Goal: Transaction & Acquisition: Obtain resource

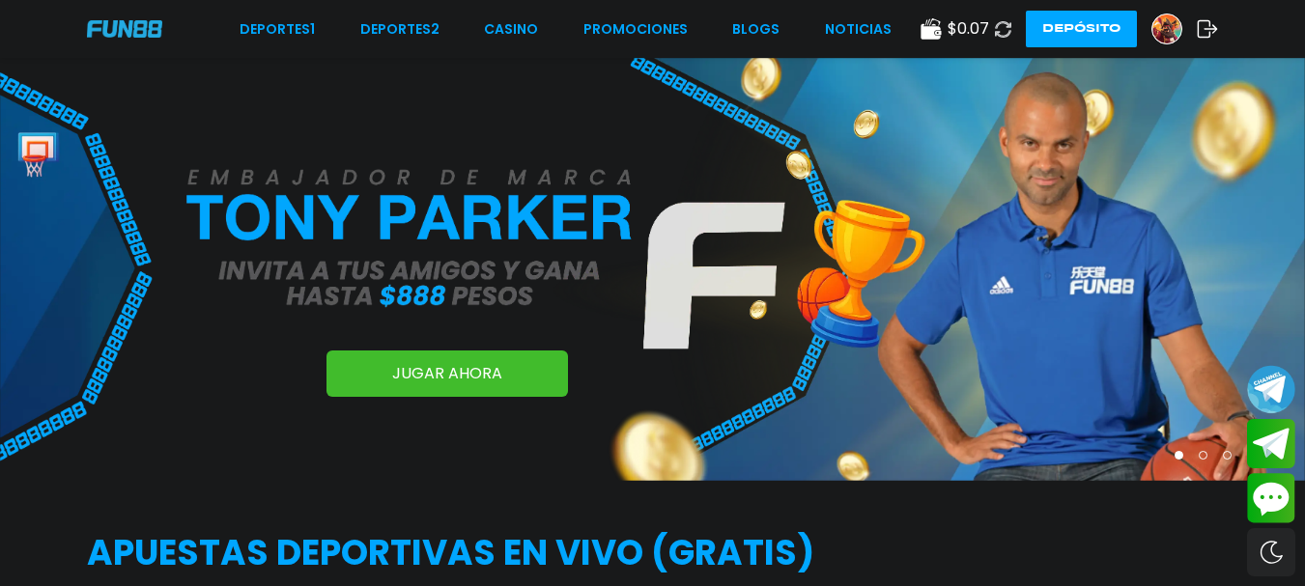
click at [955, 25] on span "$ 0.07" at bounding box center [968, 28] width 42 height 23
click at [946, 29] on div "$ 0.07" at bounding box center [954, 28] width 69 height 23
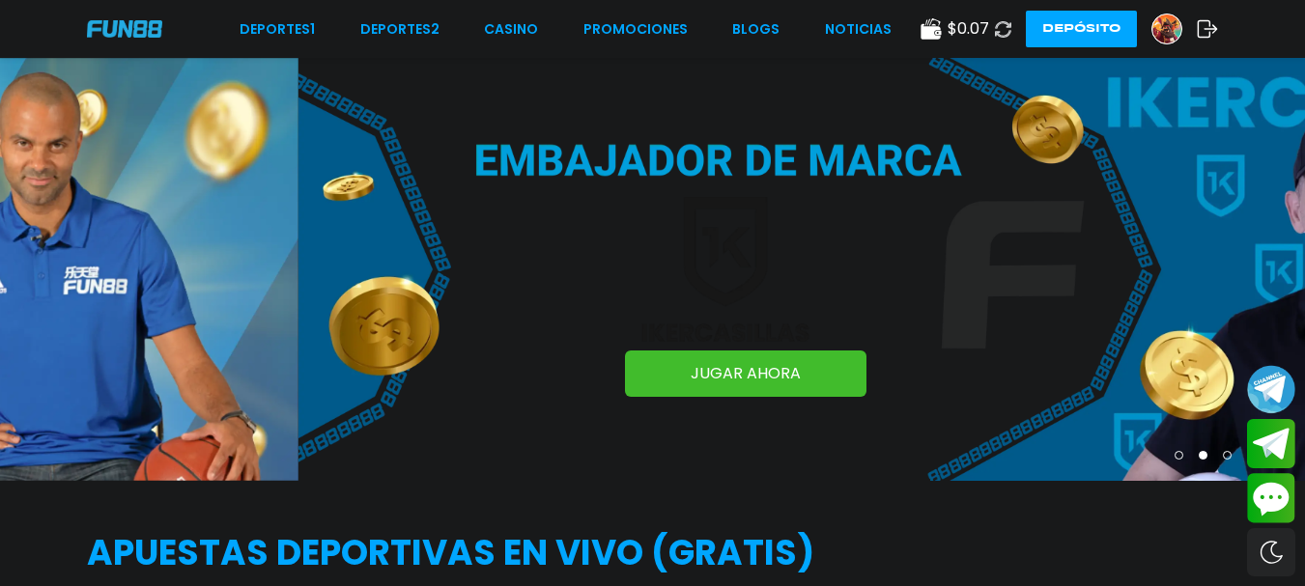
click at [929, 37] on use at bounding box center [930, 28] width 20 height 21
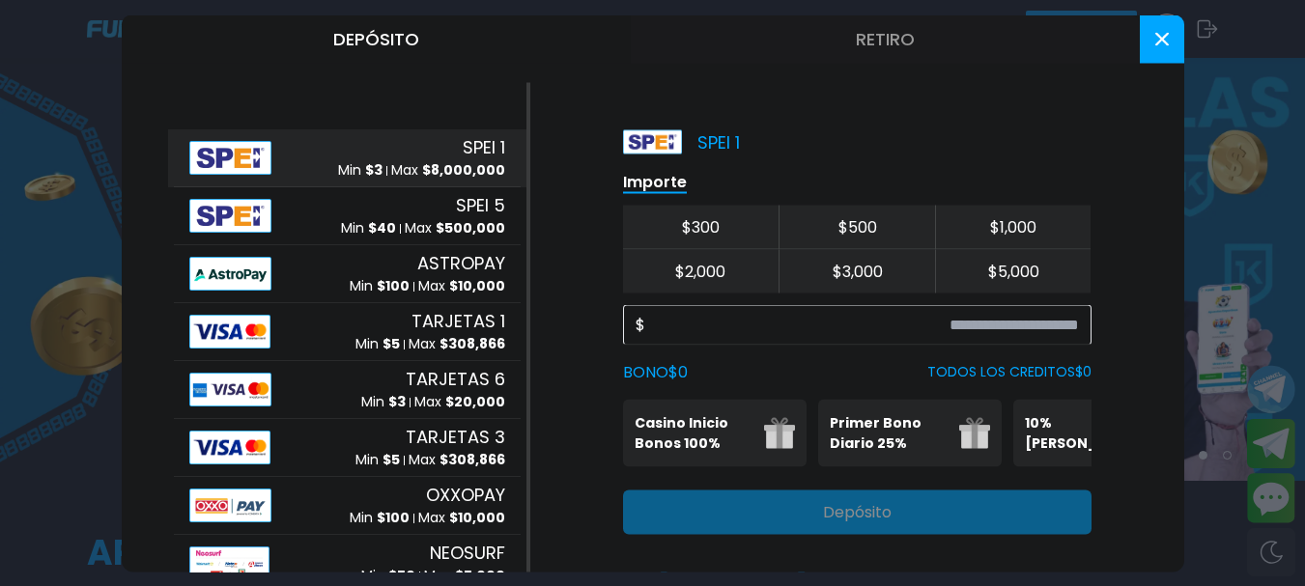
click at [885, 44] on button "Retiro" at bounding box center [885, 38] width 509 height 48
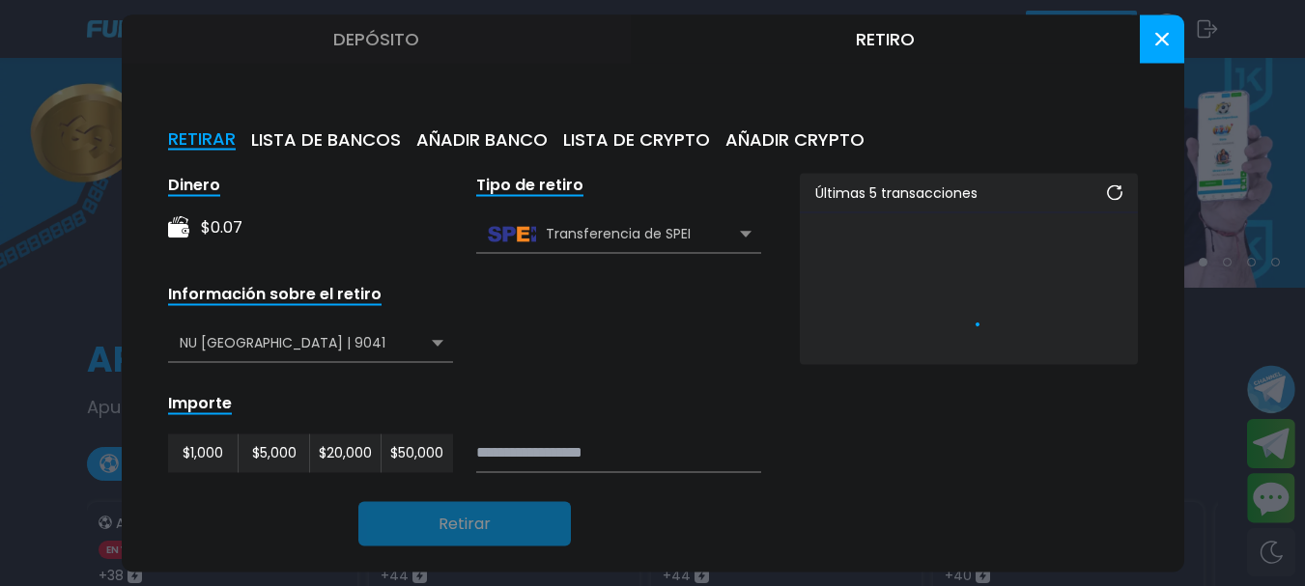
scroll to position [290, 0]
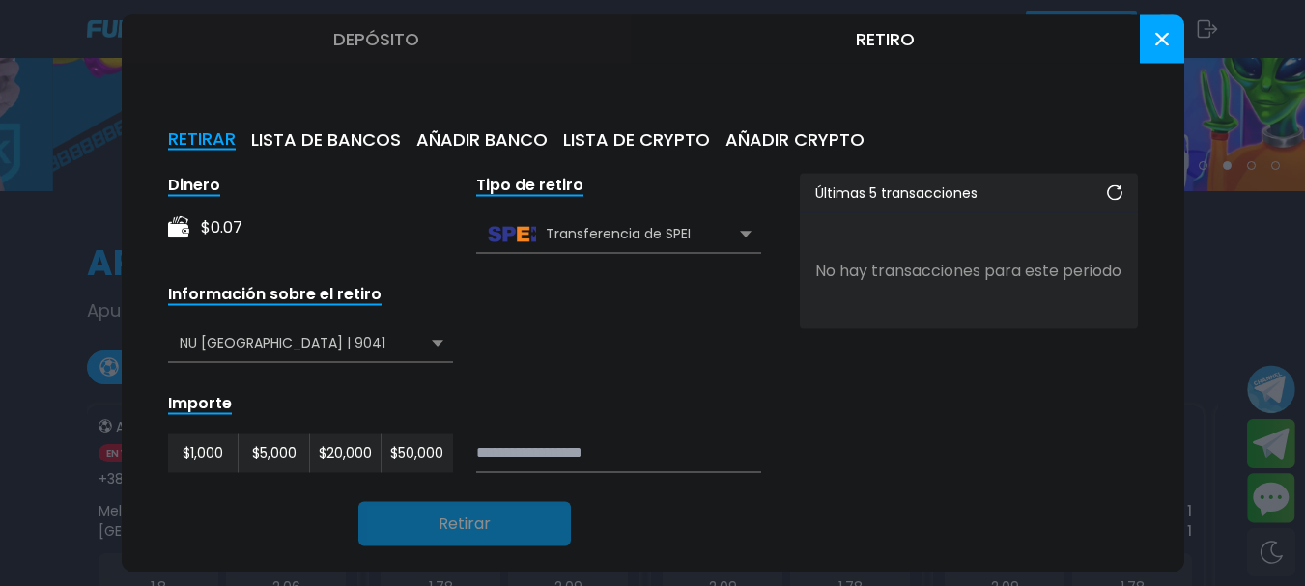
click at [382, 348] on div "NU [GEOGRAPHIC_DATA] | 9041" at bounding box center [310, 343] width 285 height 37
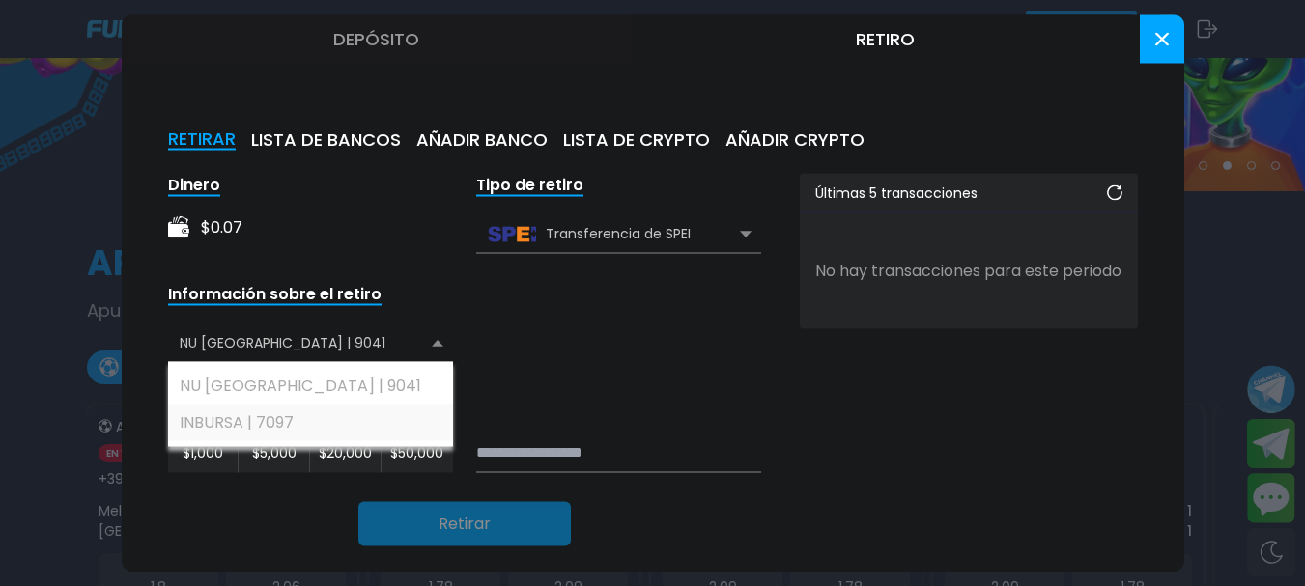
click at [302, 429] on div "INBURSA | 7097" at bounding box center [310, 422] width 285 height 37
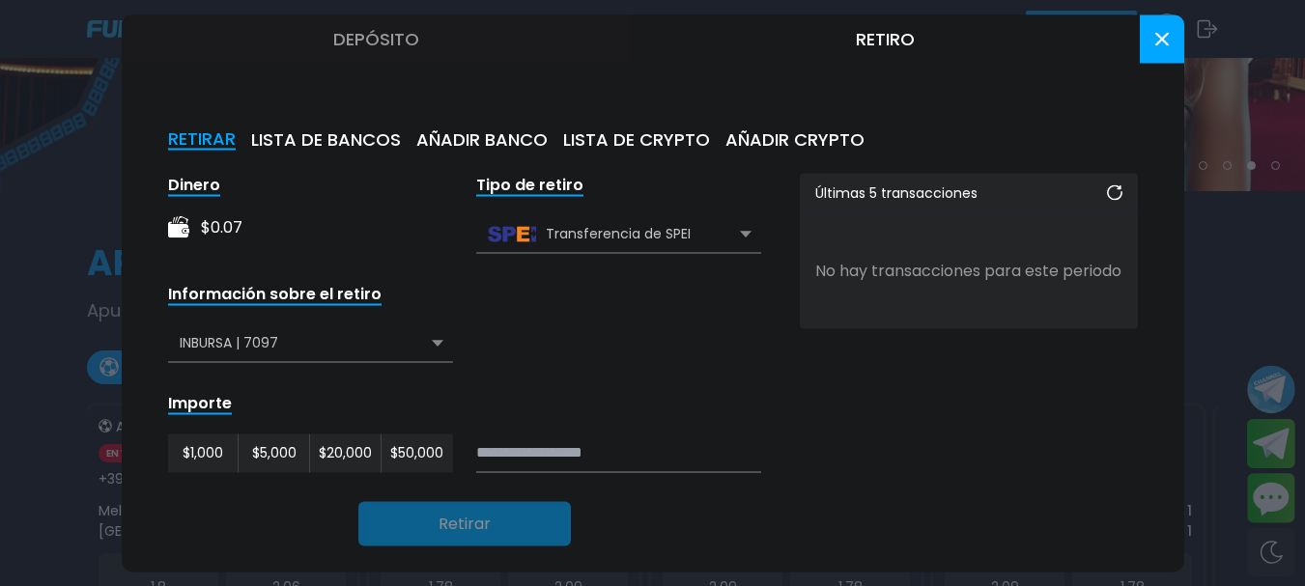
scroll to position [43, 0]
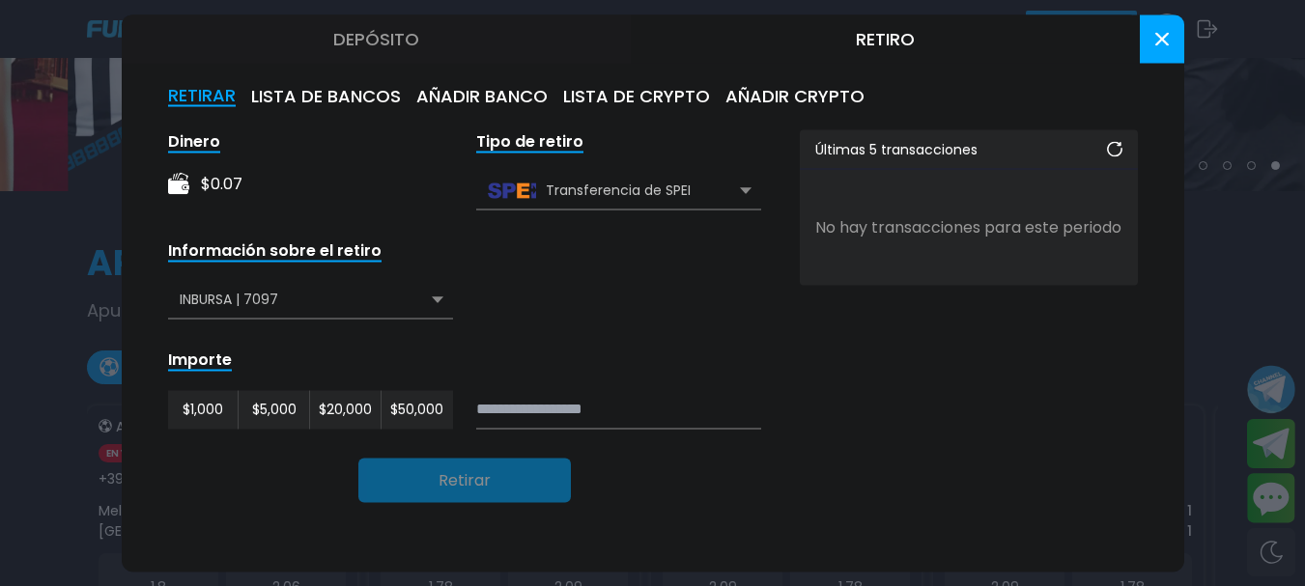
click at [394, 298] on div "INBURSA | 7097" at bounding box center [310, 299] width 285 height 37
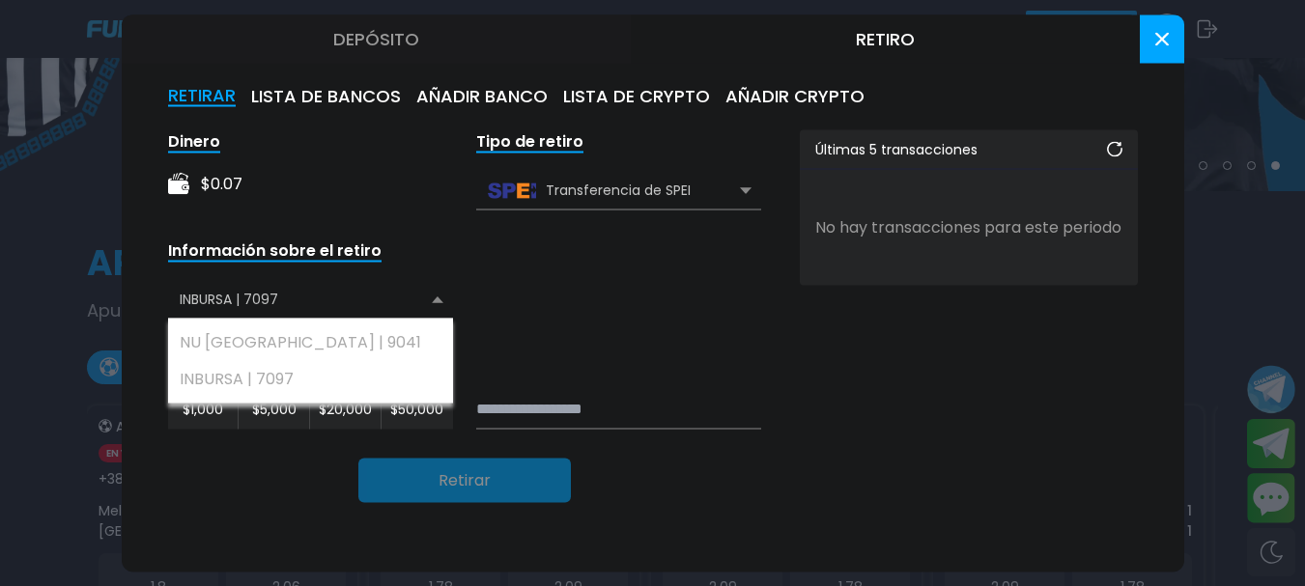
click at [394, 297] on div "INBURSA | 7097" at bounding box center [310, 299] width 285 height 37
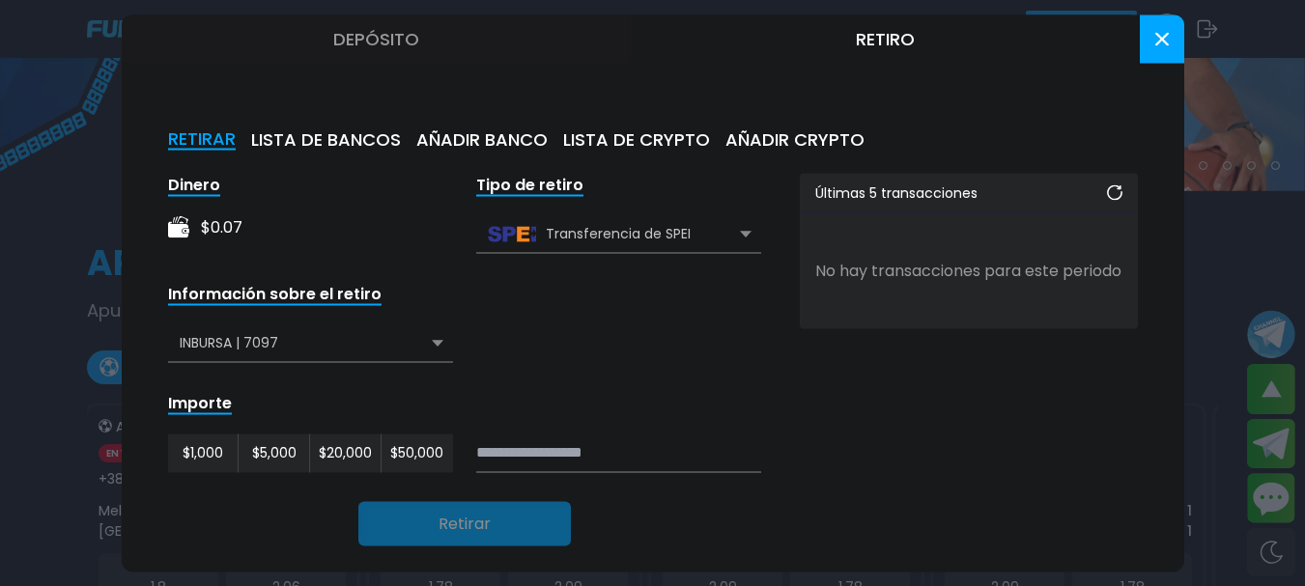
scroll to position [97, 0]
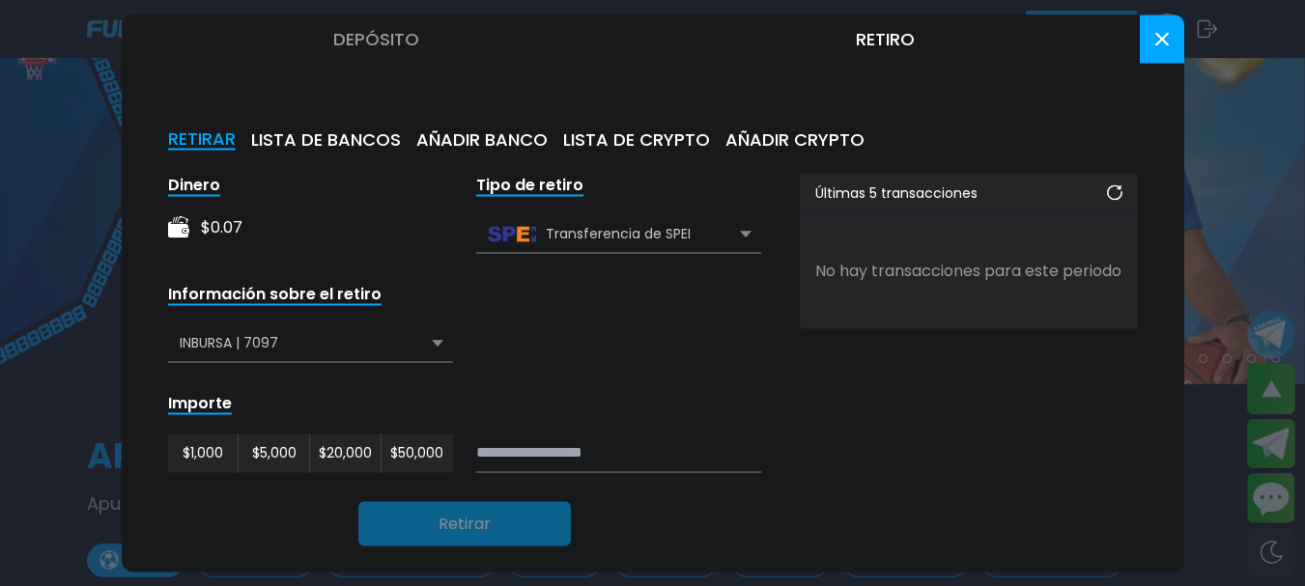
click at [380, 135] on button "LISTA DE BANCOS" at bounding box center [326, 138] width 150 height 21
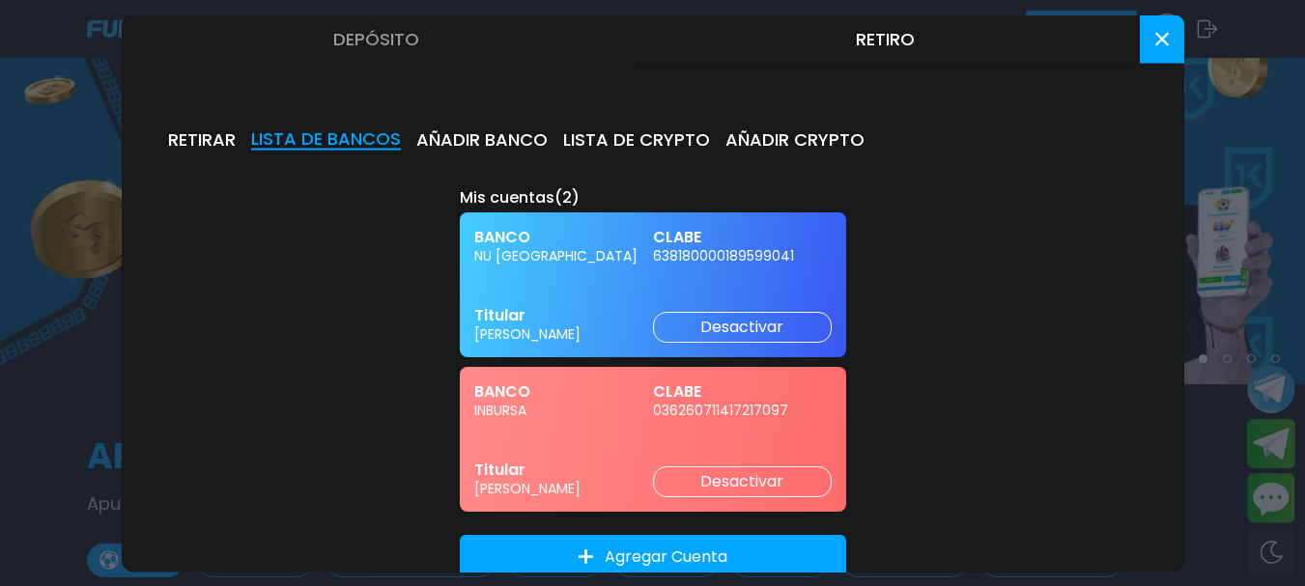
scroll to position [193, 0]
